Goal: Task Accomplishment & Management: Use online tool/utility

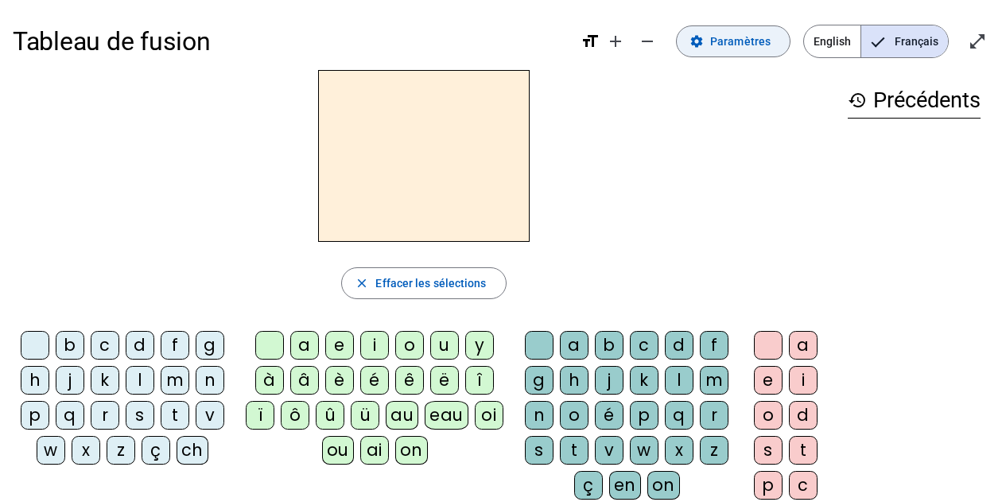
click at [751, 47] on span "Paramètres" at bounding box center [740, 41] width 60 height 19
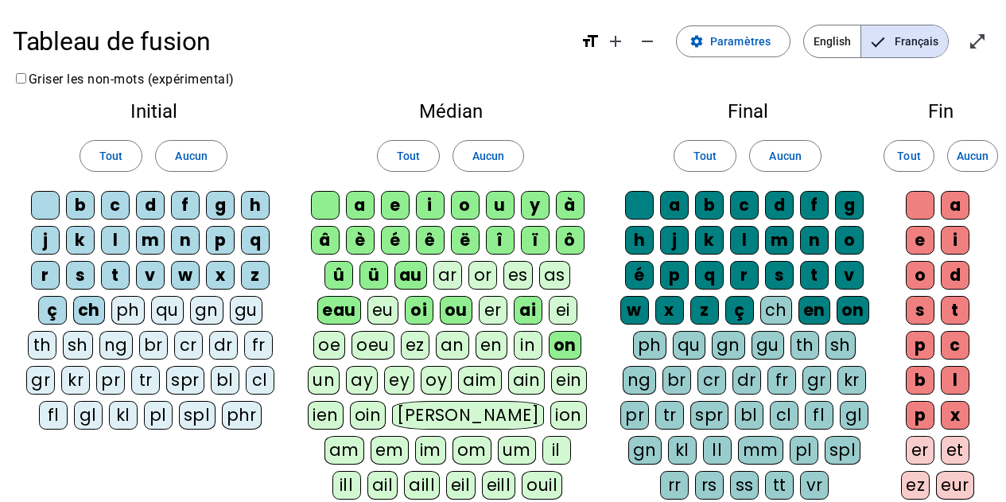
click at [49, 414] on div "fl" at bounding box center [53, 415] width 29 height 29
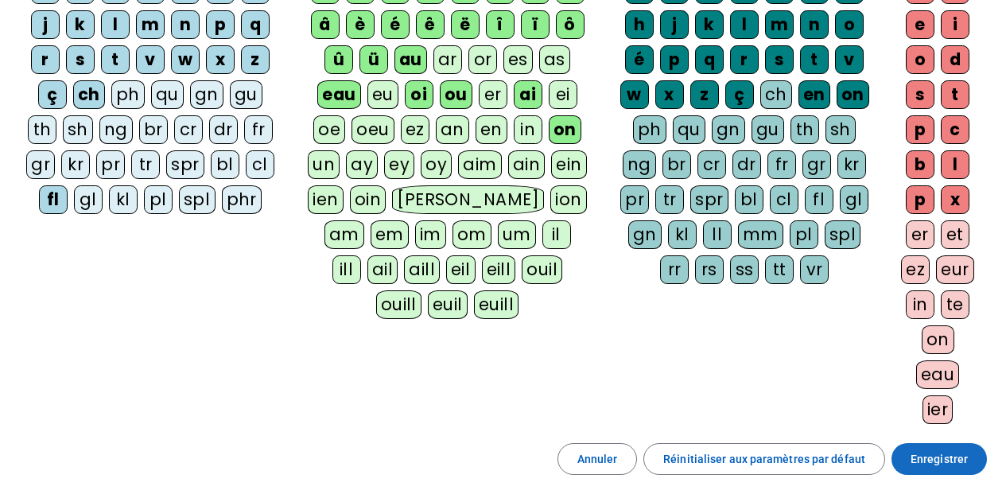
scroll to position [196, 0]
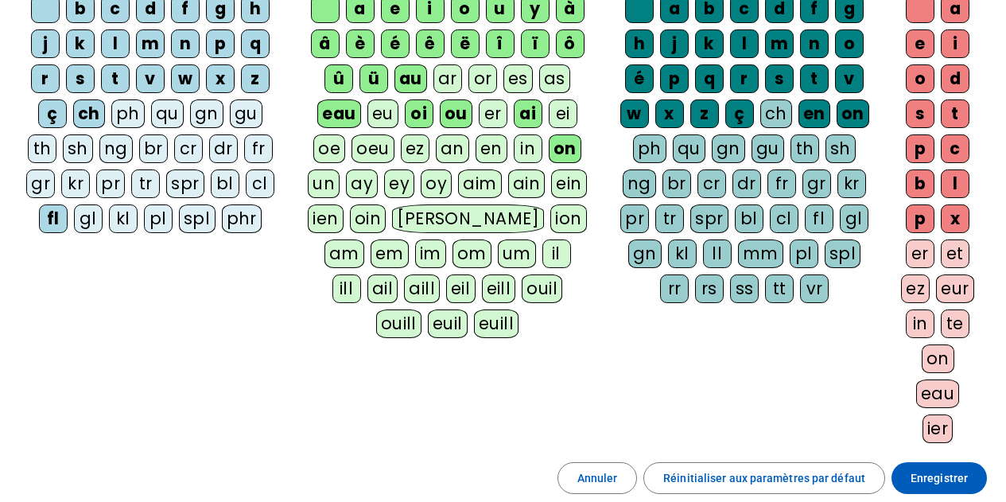
click at [378, 113] on div "eu" at bounding box center [382, 113] width 31 height 29
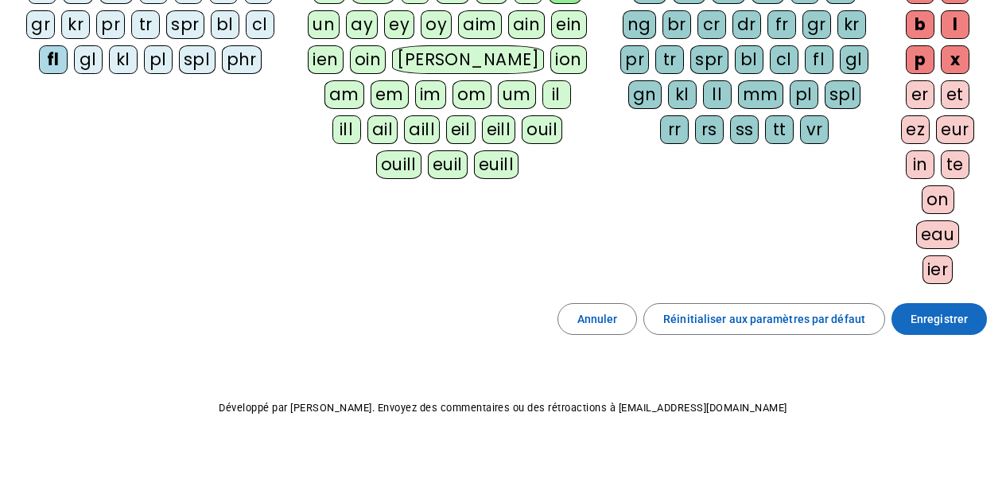
click at [950, 312] on span "Enregistrer" at bounding box center [939, 318] width 57 height 19
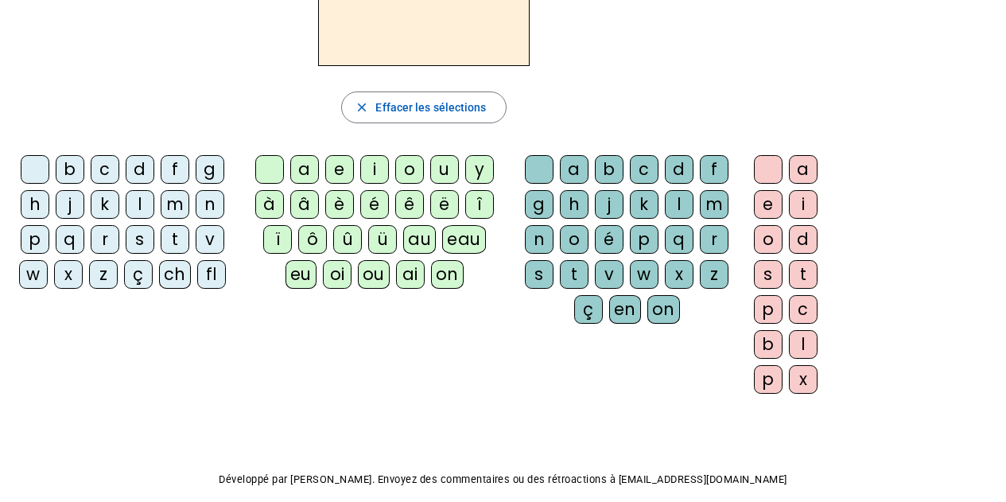
scroll to position [88, 0]
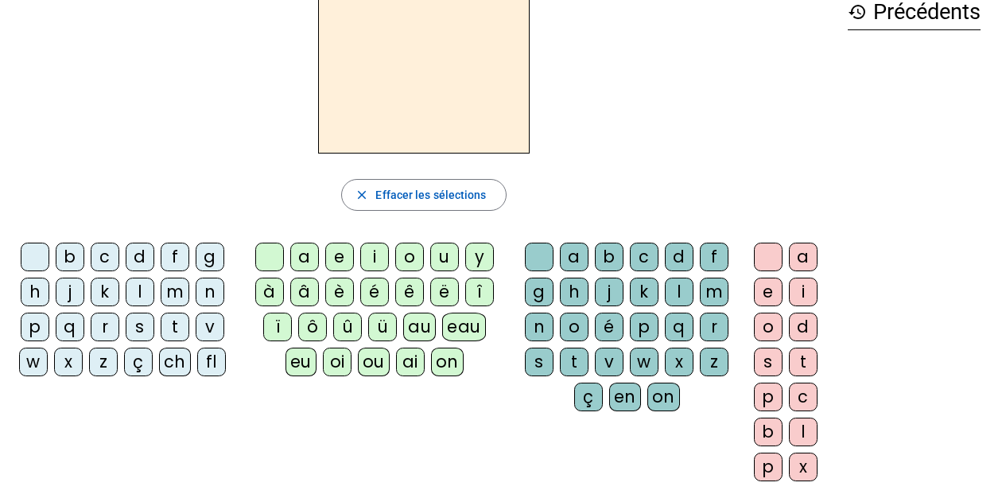
click at [221, 361] on div "fl" at bounding box center [211, 362] width 29 height 29
click at [316, 348] on div "eu" at bounding box center [300, 362] width 31 height 29
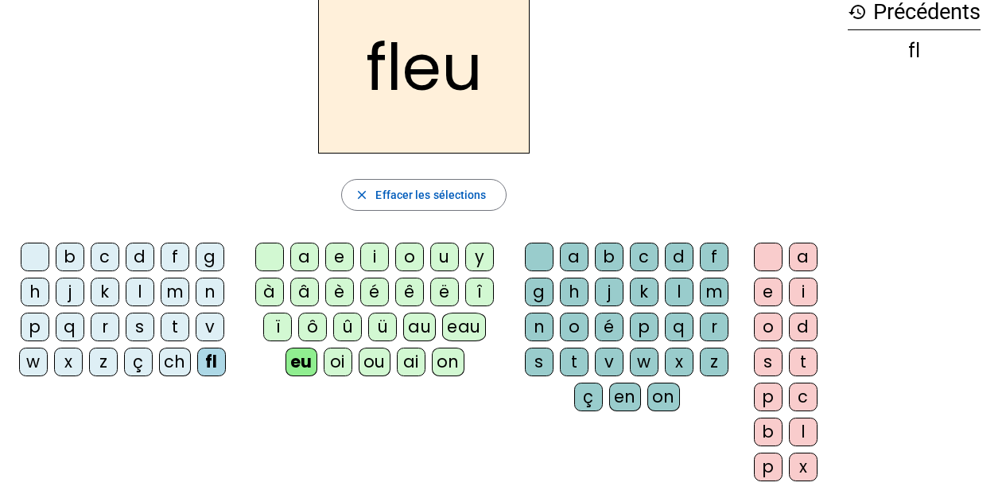
click at [706, 320] on div "r" at bounding box center [714, 327] width 29 height 29
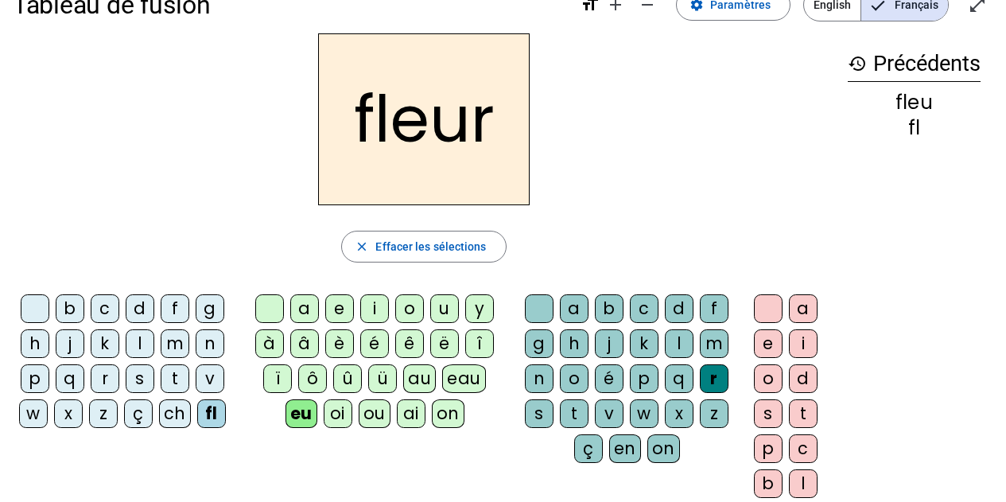
scroll to position [9, 0]
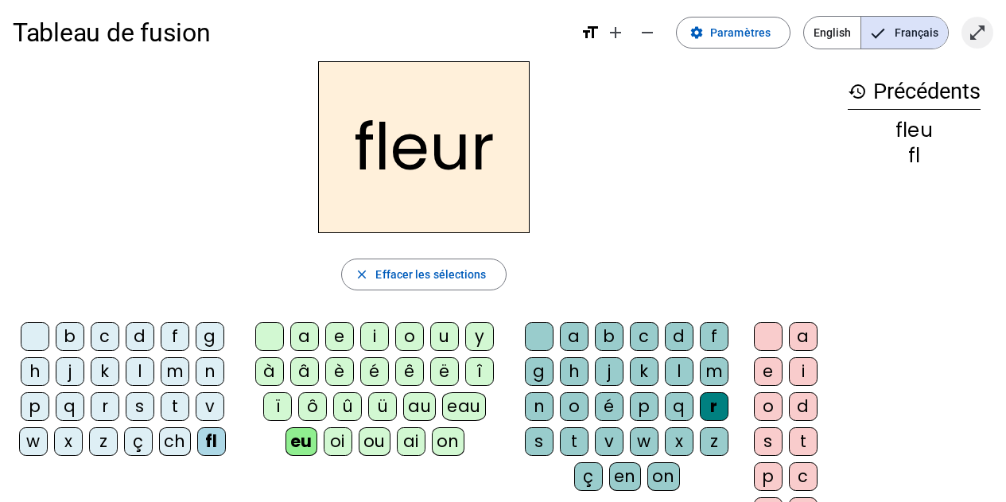
click at [968, 31] on mat-icon "open_in_full" at bounding box center [977, 32] width 19 height 19
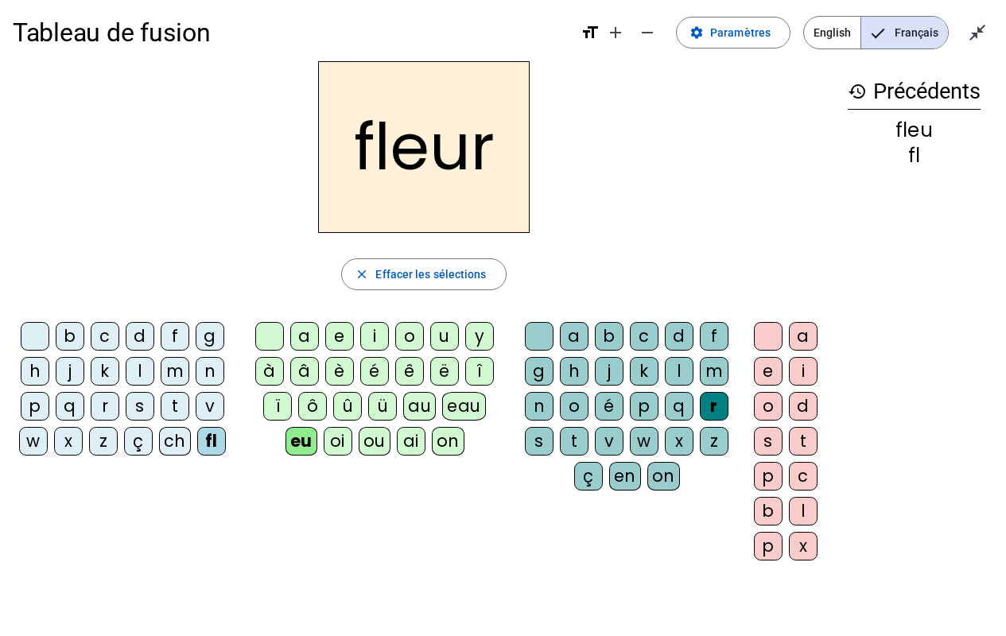
click at [136, 377] on div "l" at bounding box center [140, 371] width 29 height 29
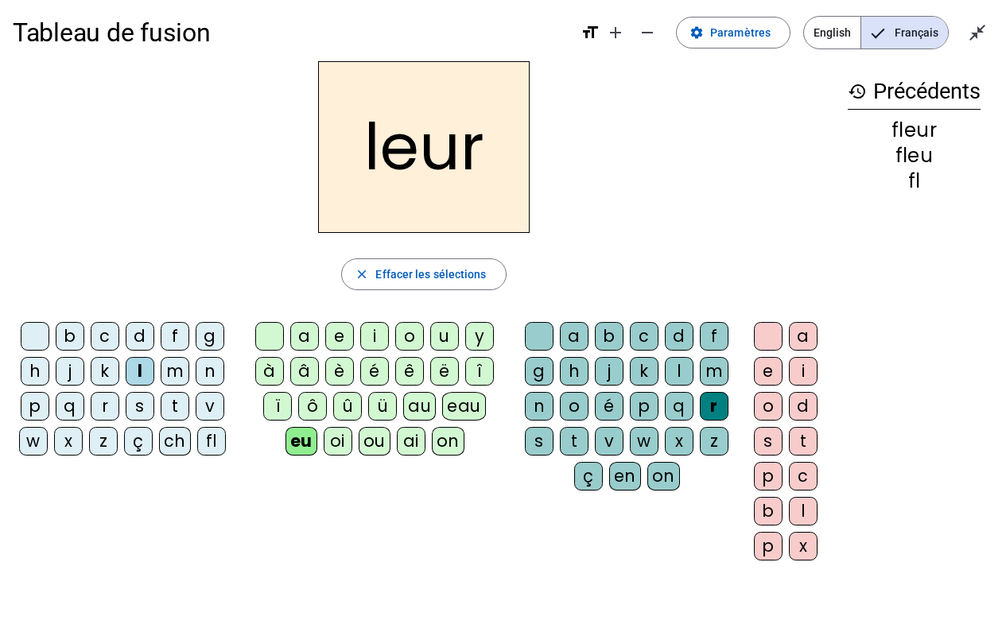
click at [30, 413] on div "p" at bounding box center [35, 406] width 29 height 29
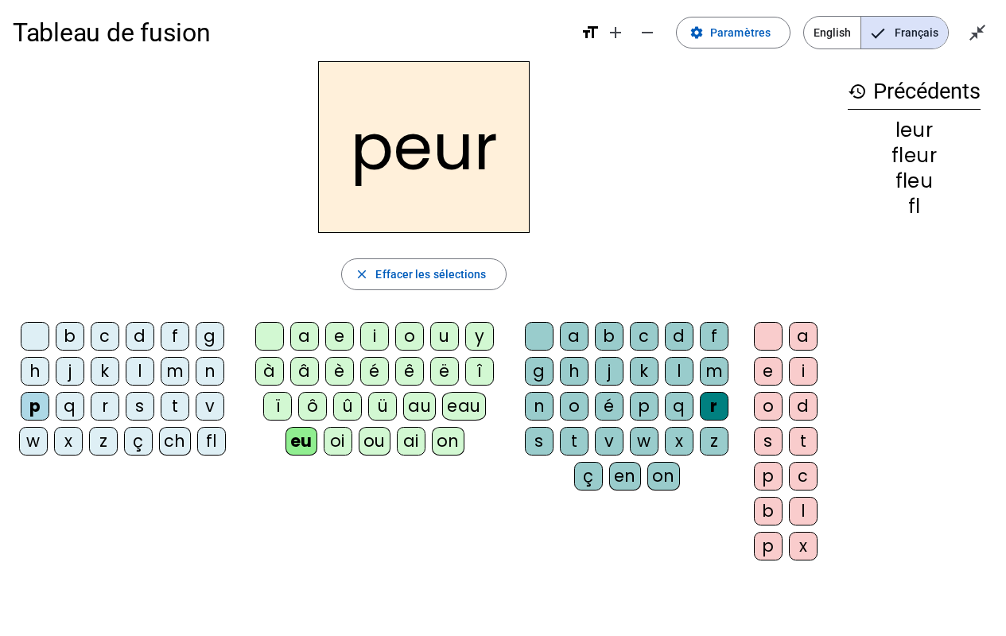
click at [301, 333] on div "a" at bounding box center [304, 336] width 29 height 29
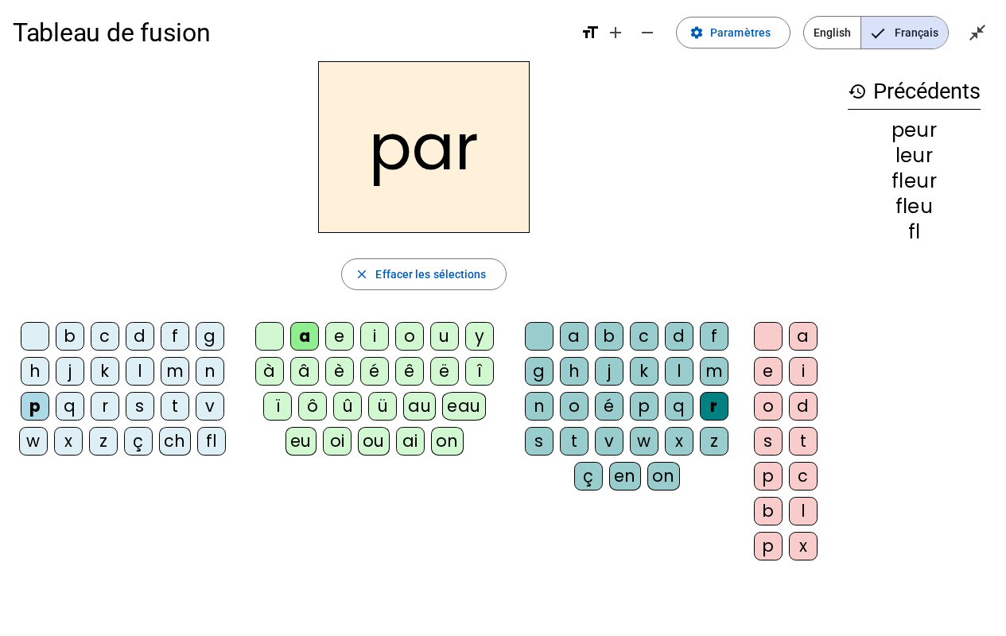
click at [104, 352] on letter-bubble "c" at bounding box center [108, 339] width 35 height 35
click at [68, 328] on div "b" at bounding box center [70, 336] width 29 height 29
click at [173, 403] on div "t" at bounding box center [175, 406] width 29 height 29
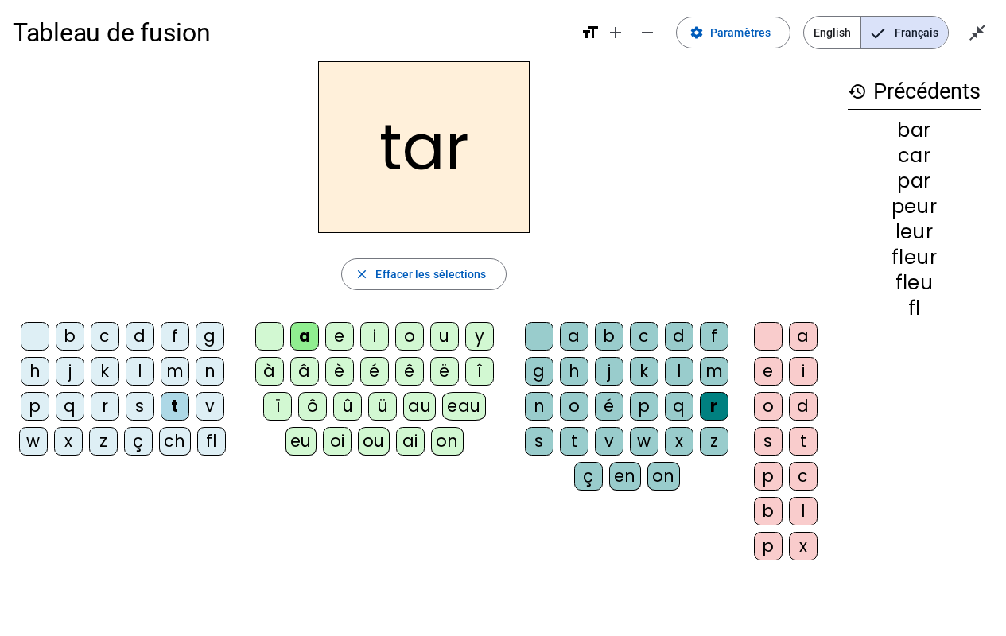
click at [39, 409] on div "p" at bounding box center [35, 406] width 29 height 29
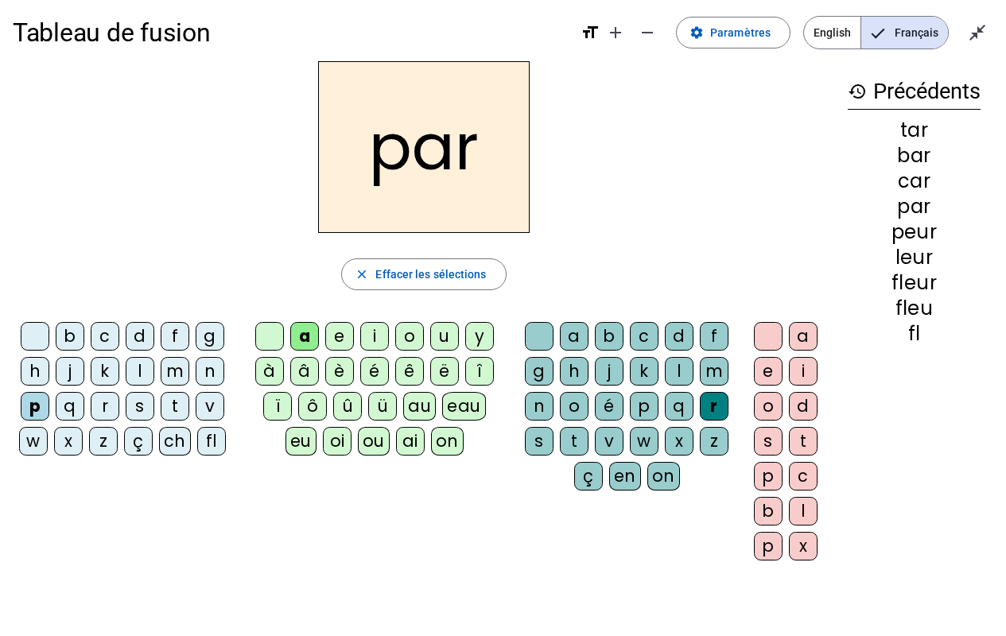
click at [368, 403] on div "ü" at bounding box center [382, 406] width 29 height 29
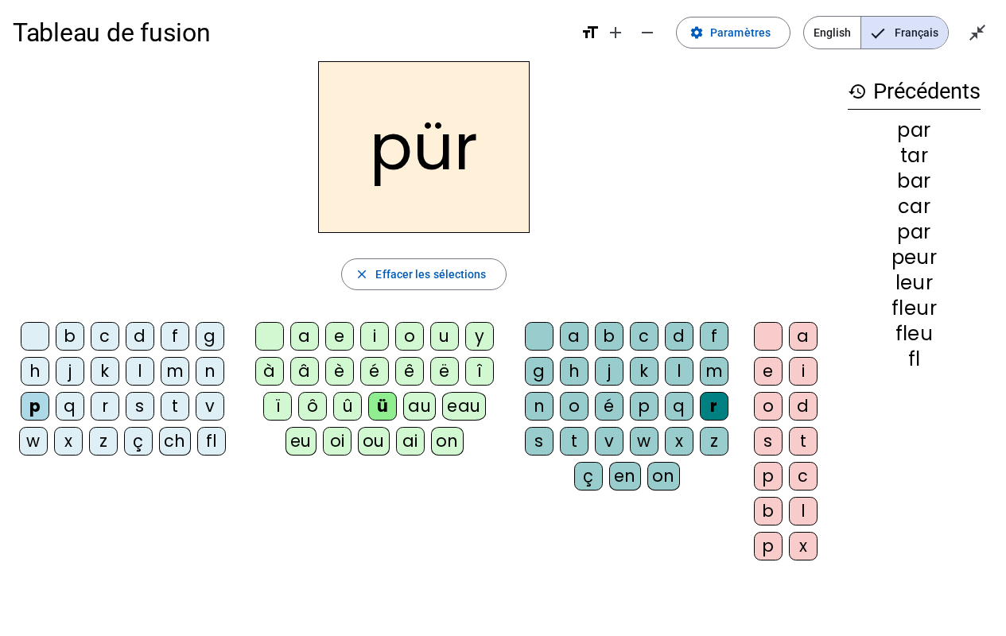
click at [439, 342] on div "u" at bounding box center [444, 336] width 29 height 29
click at [142, 332] on div "d" at bounding box center [140, 336] width 29 height 29
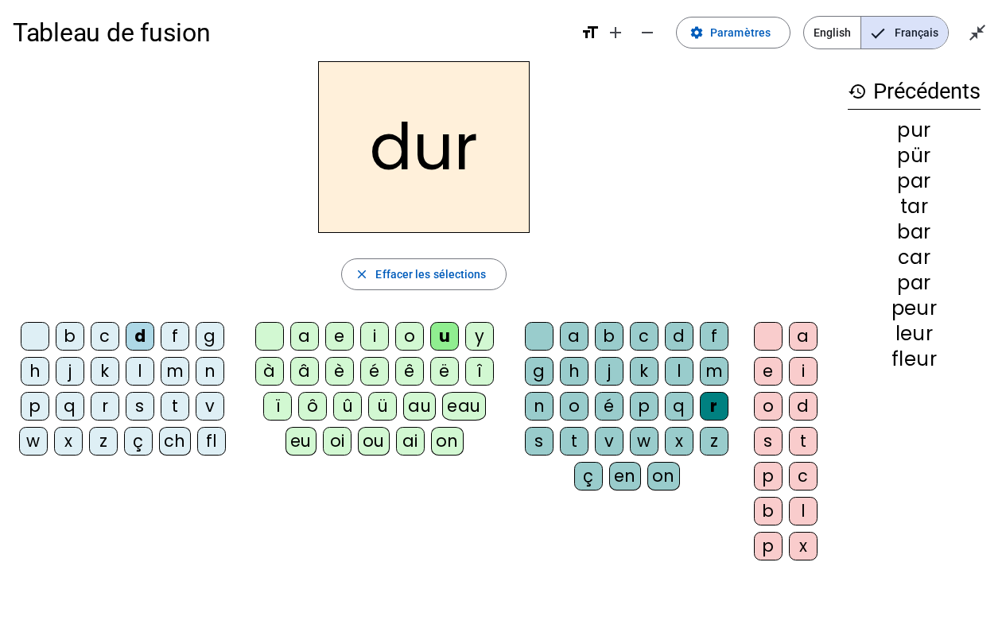
click at [143, 406] on div "s" at bounding box center [140, 406] width 29 height 29
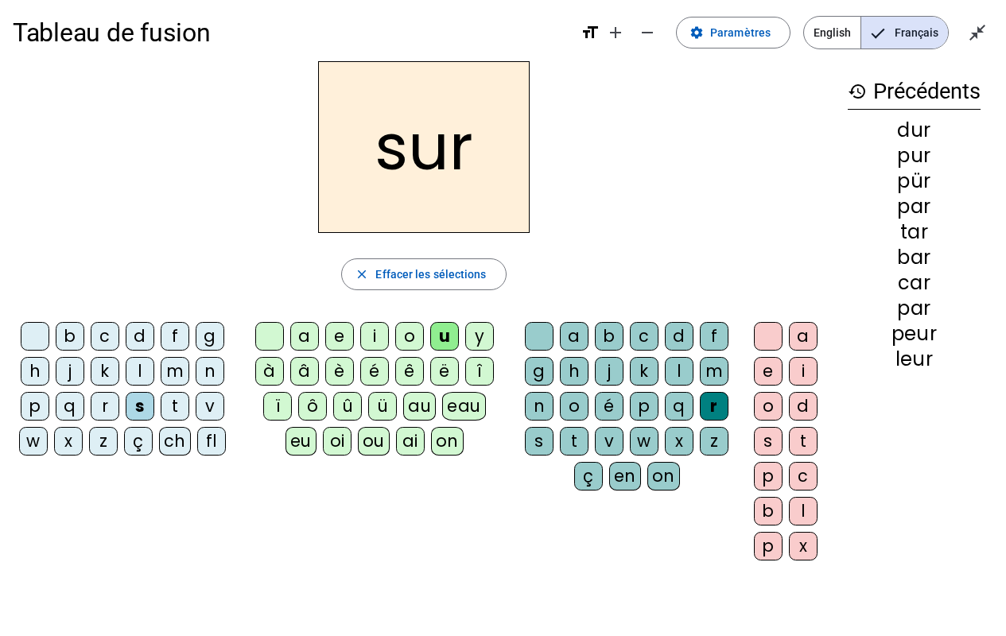
click at [176, 383] on div "m" at bounding box center [175, 371] width 29 height 29
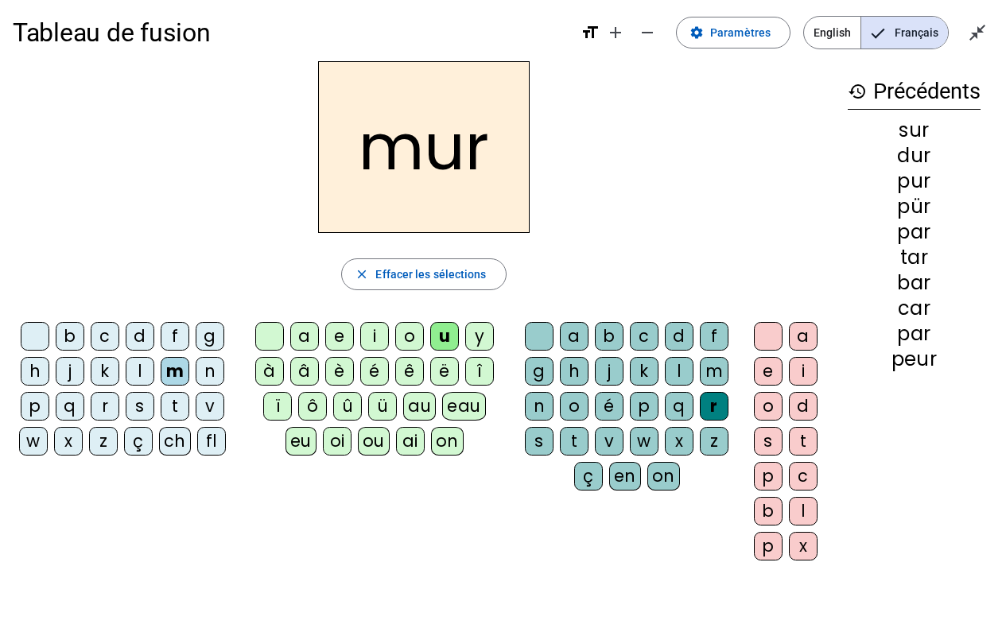
click at [96, 340] on div "c" at bounding box center [105, 336] width 29 height 29
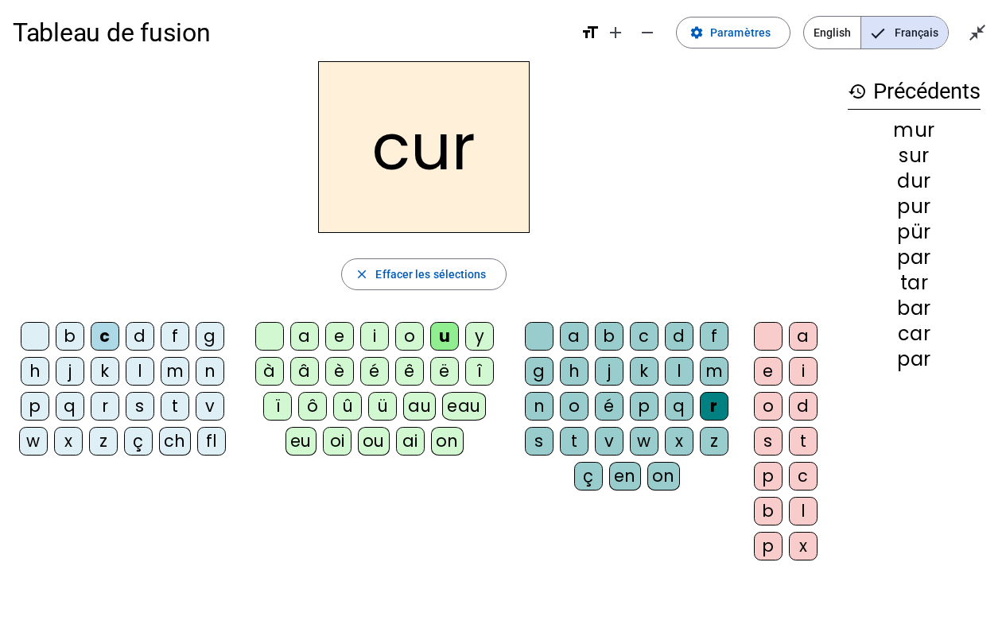
click at [760, 372] on div "e" at bounding box center [768, 371] width 29 height 29
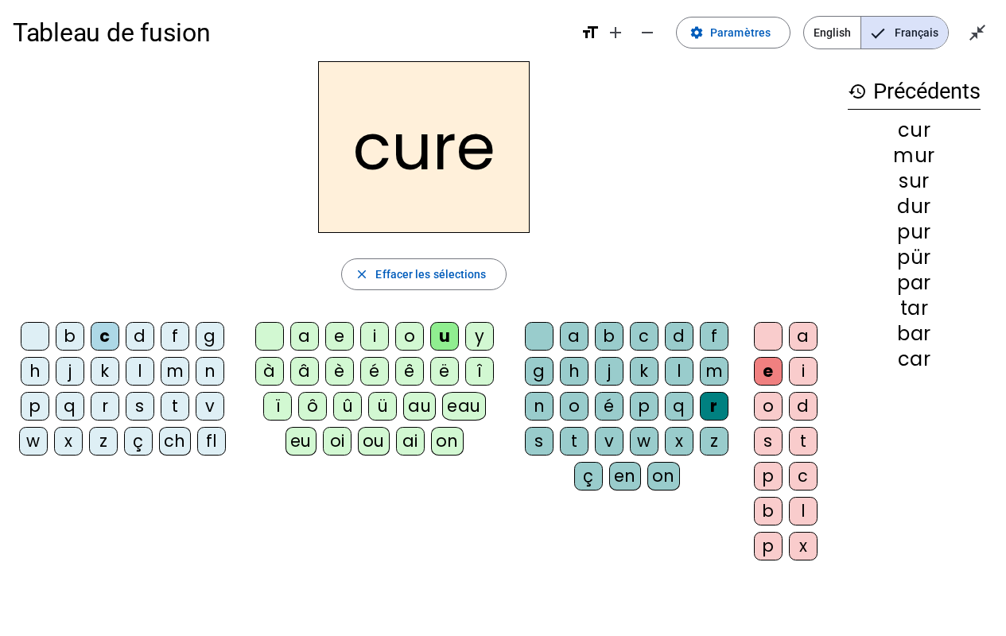
click at [140, 339] on div "d" at bounding box center [140, 336] width 29 height 29
click at [69, 338] on div "b" at bounding box center [70, 336] width 29 height 29
click at [531, 446] on div "s" at bounding box center [539, 441] width 29 height 29
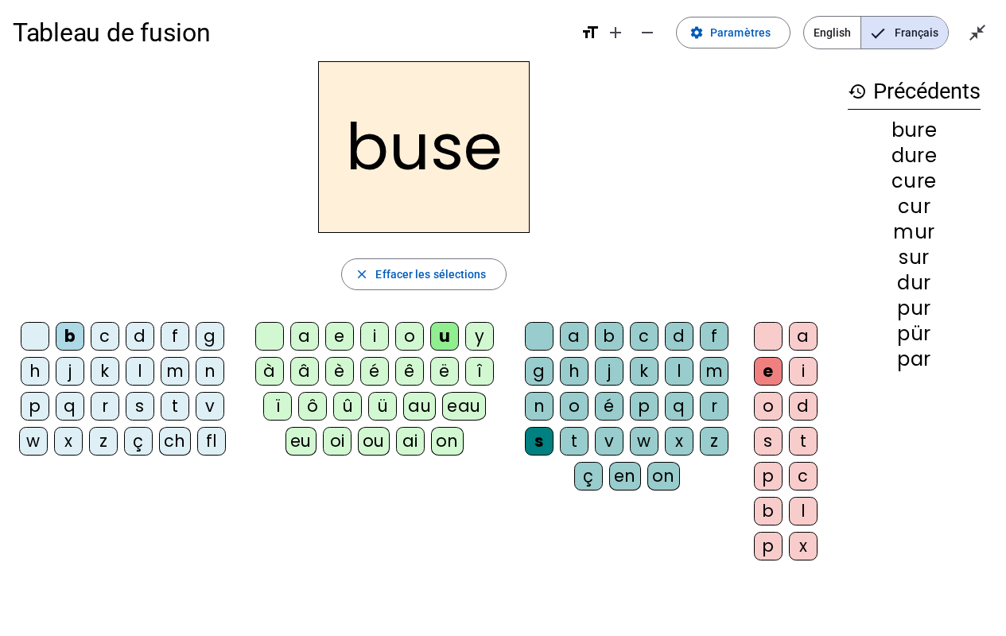
click at [173, 376] on div "m" at bounding box center [175, 371] width 29 height 29
